Goal: Information Seeking & Learning: Learn about a topic

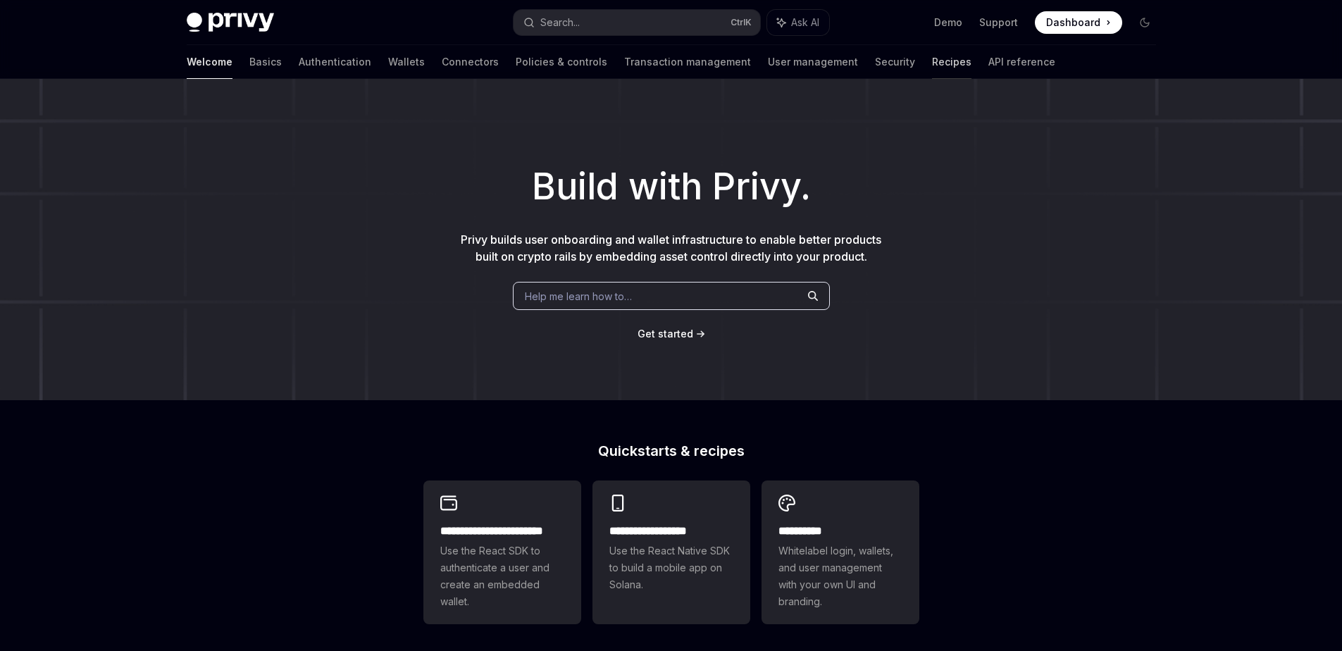
click at [932, 56] on link "Recipes" at bounding box center [951, 62] width 39 height 34
type textarea "*"
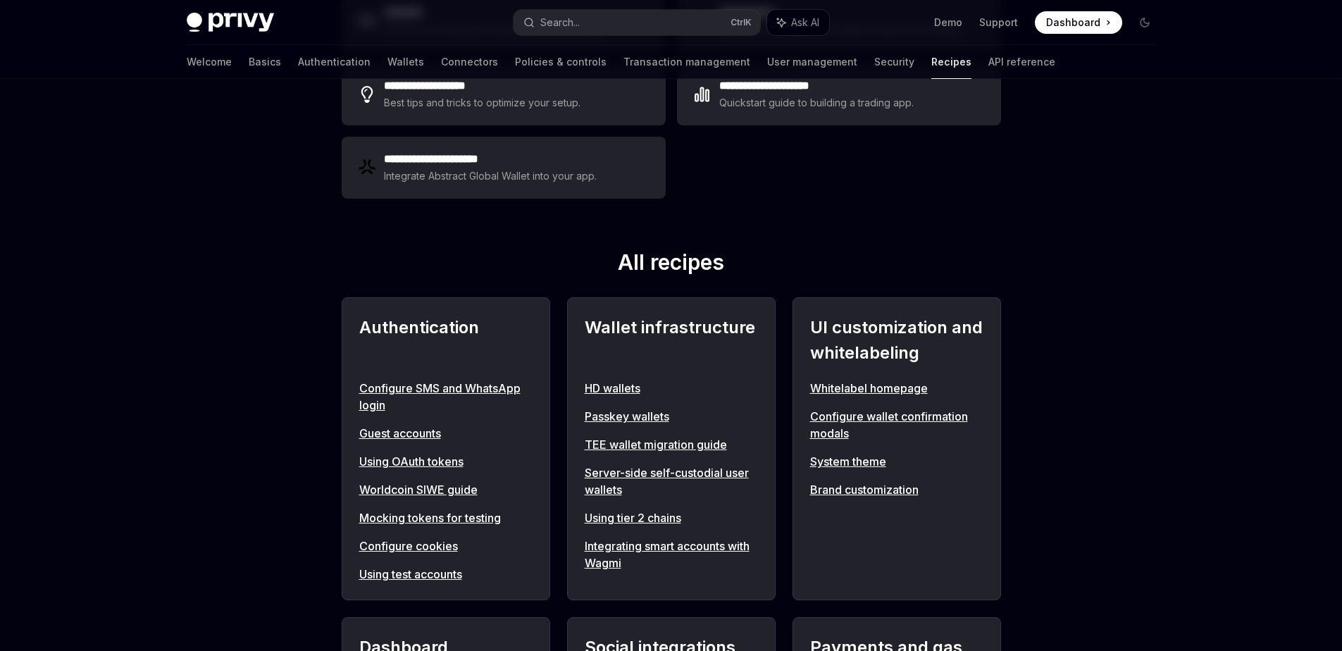
scroll to position [761, 0]
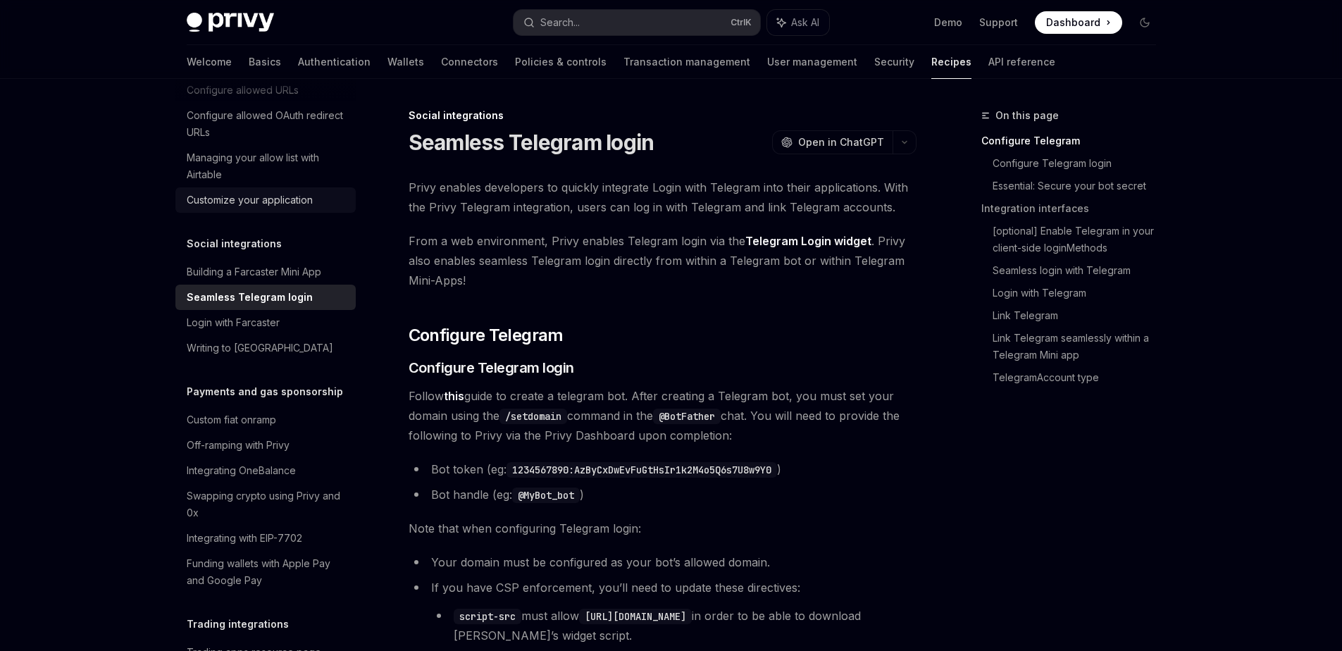
click at [254, 209] on div "Customize your application" at bounding box center [250, 200] width 126 height 17
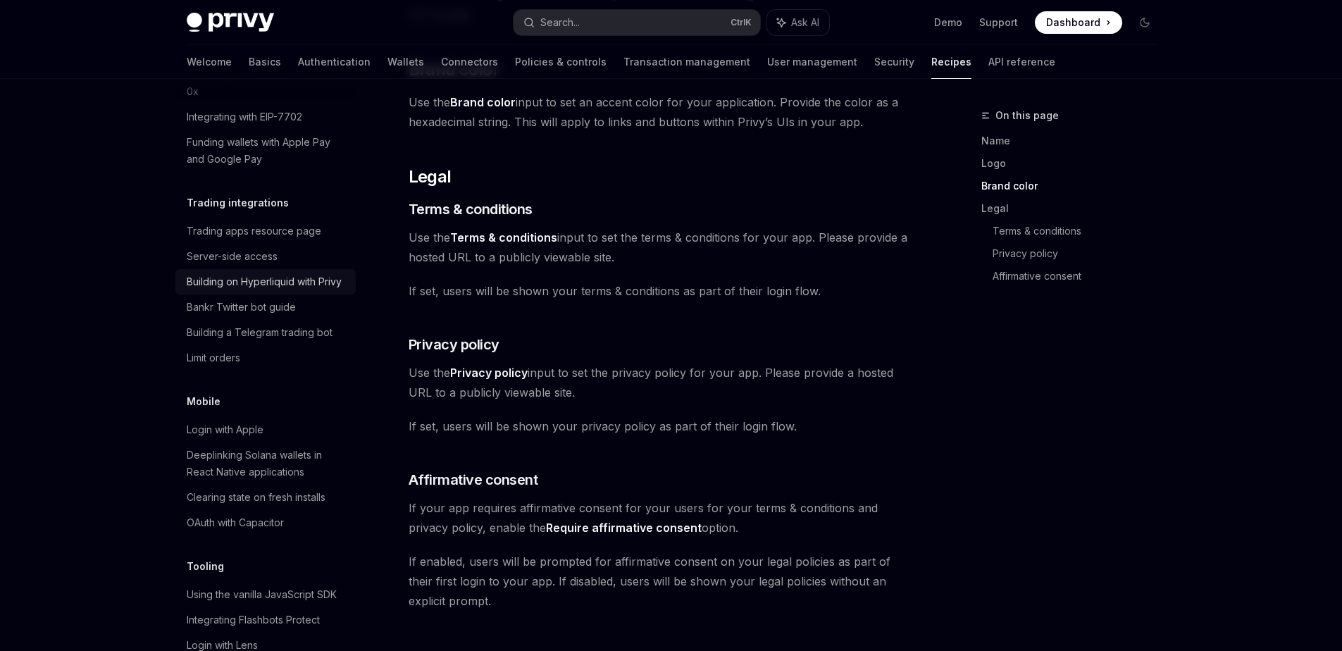
scroll to position [1360, 0]
click at [280, 314] on div "Bankr Twitter bot guide" at bounding box center [241, 305] width 109 height 17
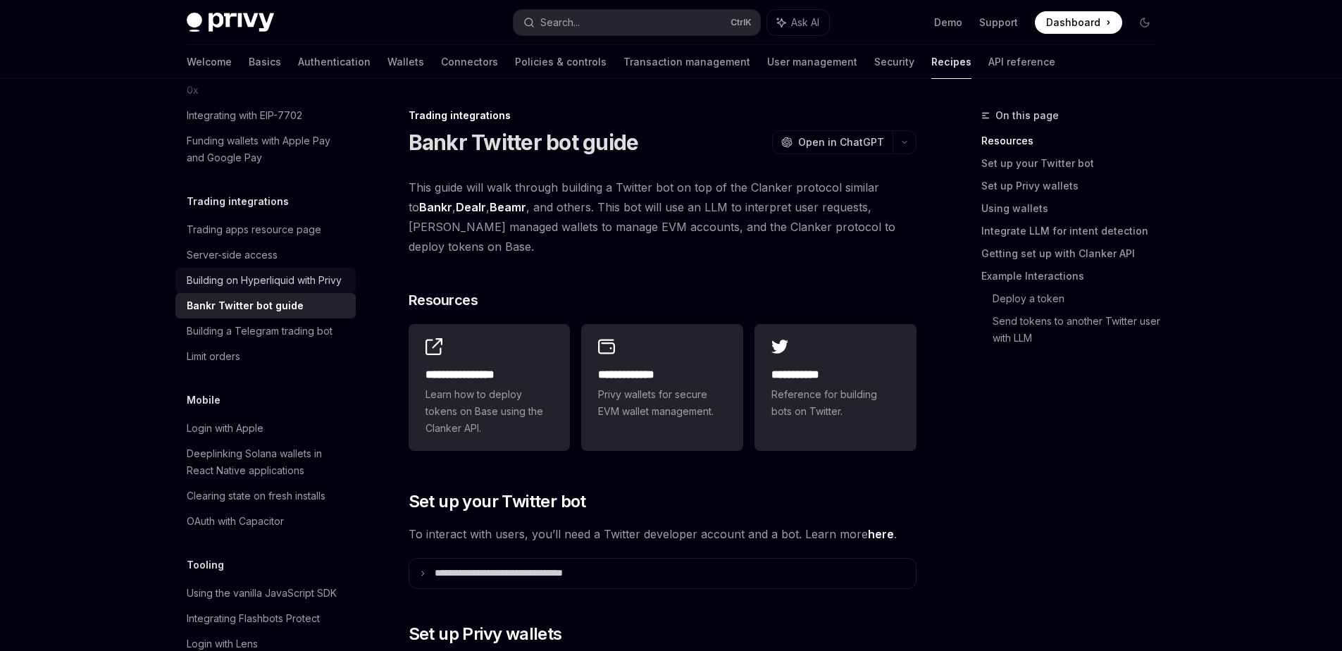
click at [268, 289] on div "Building on Hyperliquid with Privy" at bounding box center [264, 280] width 155 height 17
type textarea "*"
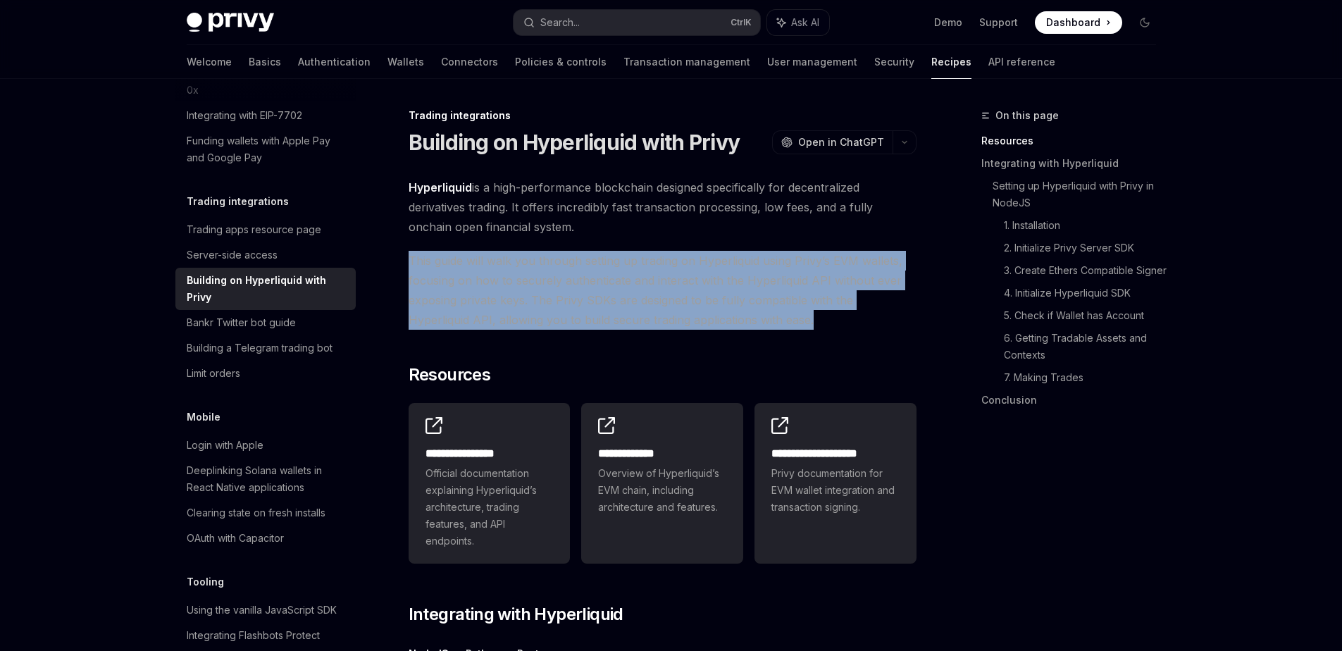
drag, startPoint x: 812, startPoint y: 325, endPoint x: 404, endPoint y: 262, distance: 412.1
click at [798, 320] on span "This guide will walk you through setting up trading on Hyperliquid using Privy’…" at bounding box center [663, 290] width 508 height 79
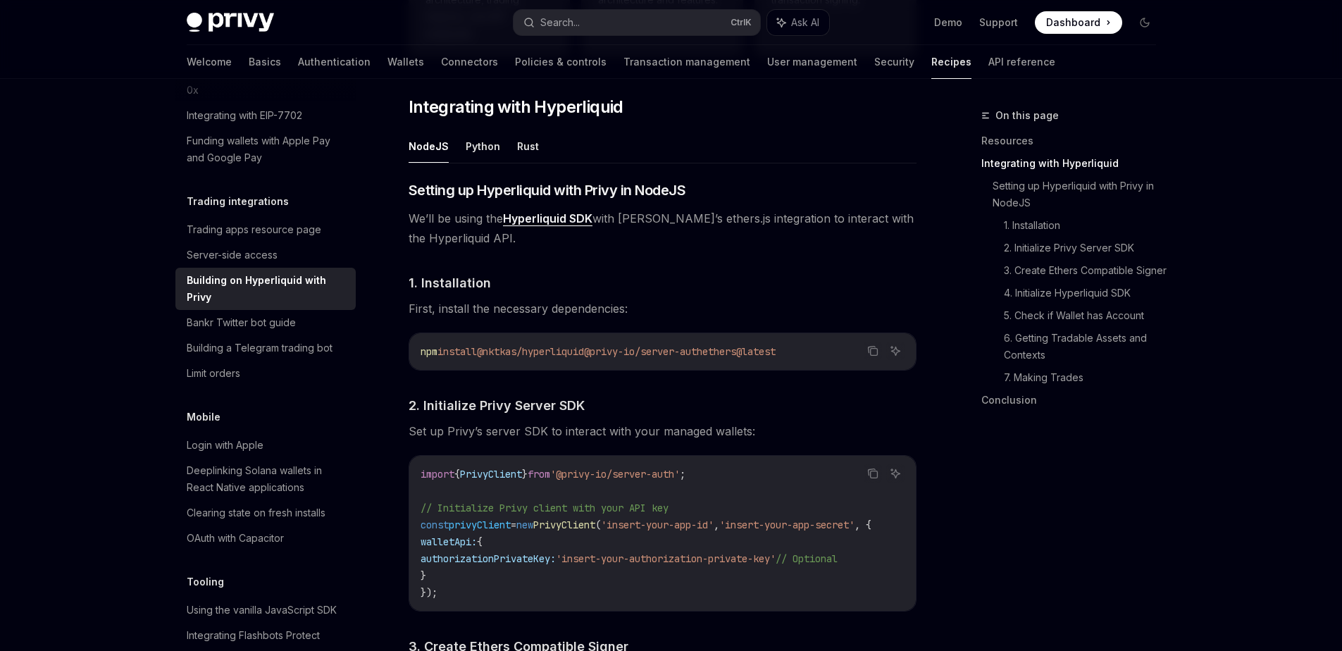
scroll to position [761, 0]
